Goal: Task Accomplishment & Management: Use online tool/utility

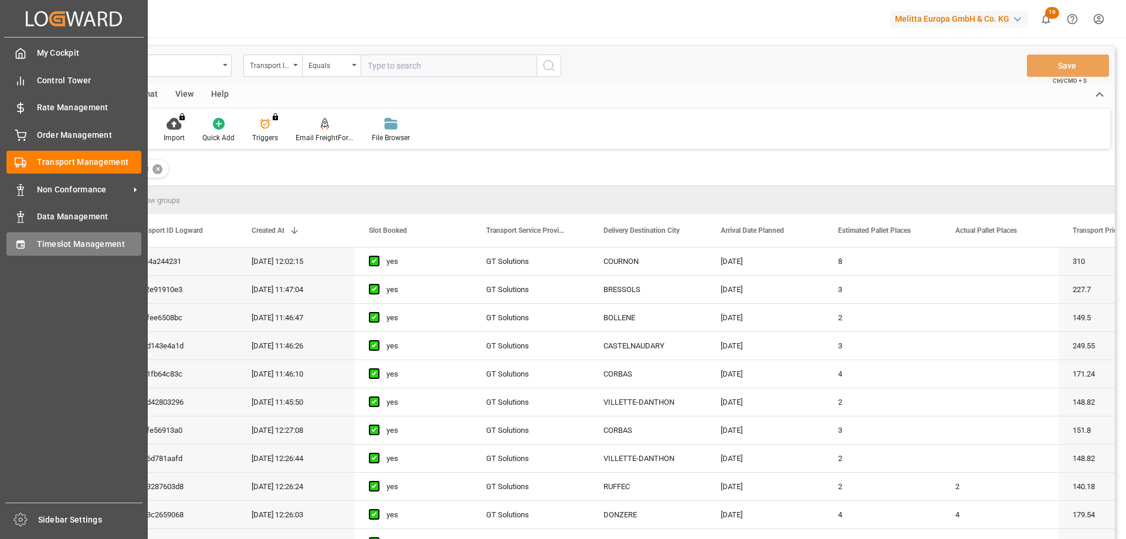
click at [34, 235] on div "Timeslot Management Timeslot Management" at bounding box center [73, 243] width 135 height 23
